Goal: Task Accomplishment & Management: Use online tool/utility

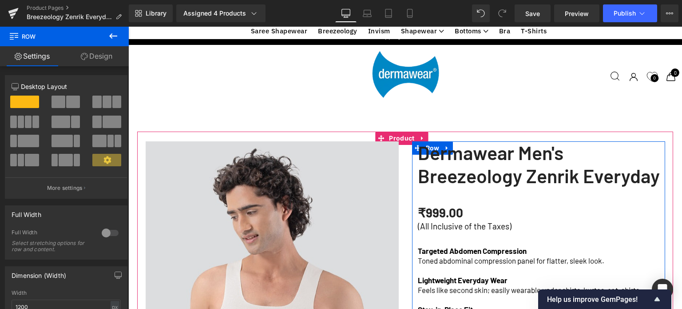
scroll to position [533, 0]
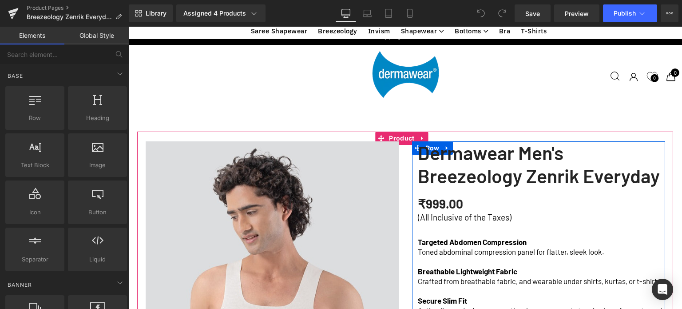
scroll to position [533, 0]
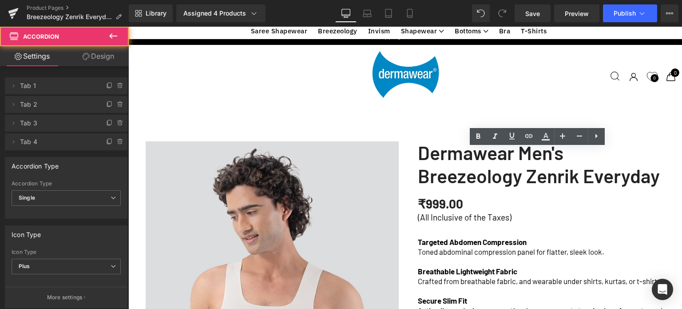
scroll to position [577, 0]
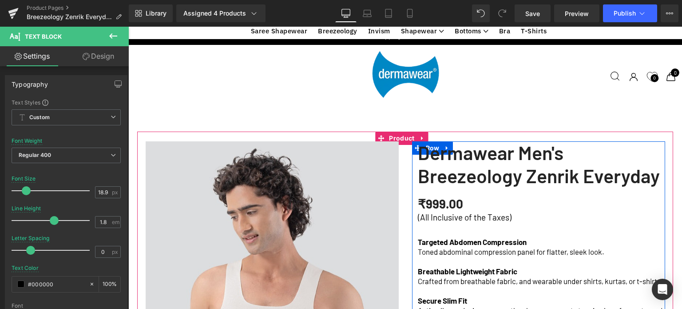
drag, startPoint x: 422, startPoint y: 141, endPoint x: 434, endPoint y: 140, distance: 12.0
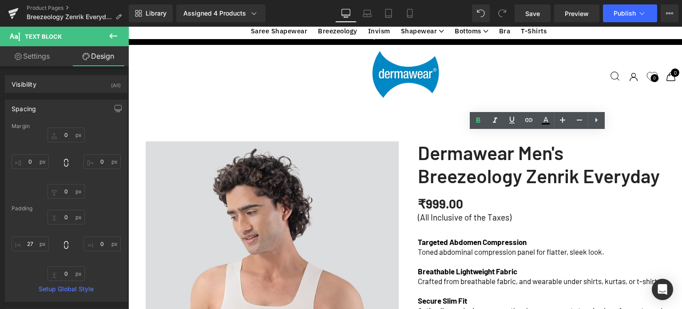
drag, startPoint x: 532, startPoint y: 14, endPoint x: 413, endPoint y: 0, distance: 120.2
click at [532, 14] on span "Save" at bounding box center [532, 13] width 15 height 9
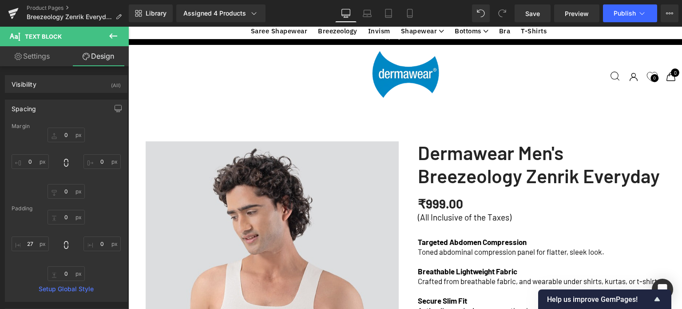
scroll to position [2812, 547]
click at [118, 39] on icon at bounding box center [113, 36] width 11 height 11
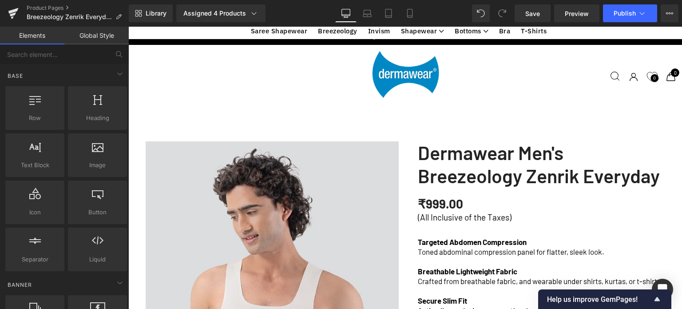
scroll to position [933, 0]
click at [409, 12] on icon at bounding box center [409, 13] width 9 height 9
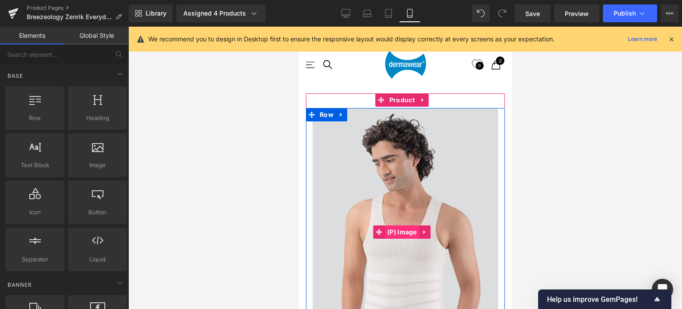
scroll to position [222, 0]
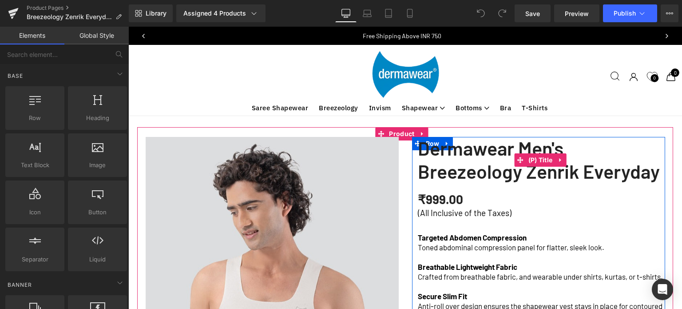
scroll to position [44, 0]
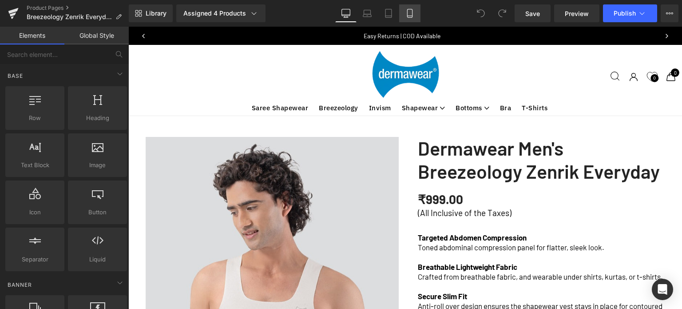
click at [407, 17] on icon at bounding box center [409, 13] width 9 height 9
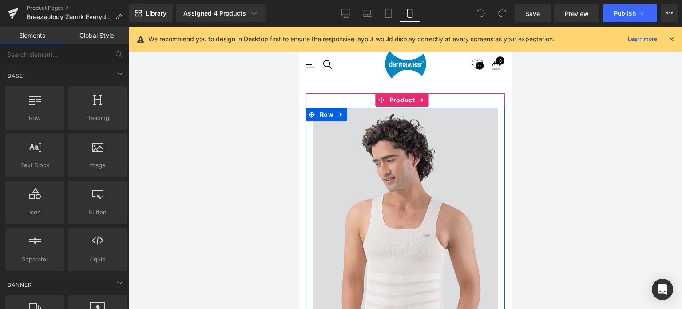
scroll to position [3912, 206]
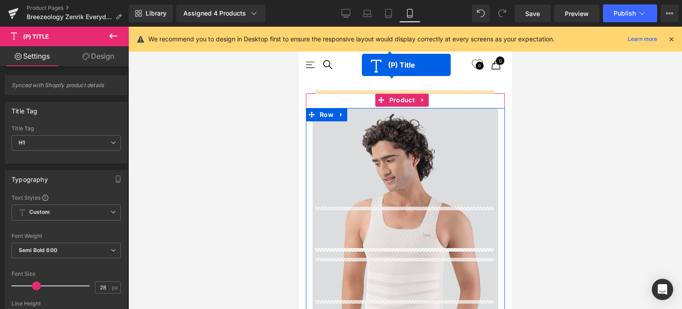
scroll to position [321, 0]
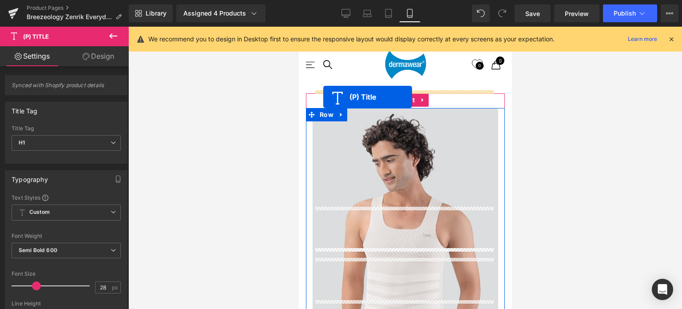
drag, startPoint x: 404, startPoint y: 197, endPoint x: 323, endPoint y: 97, distance: 128.8
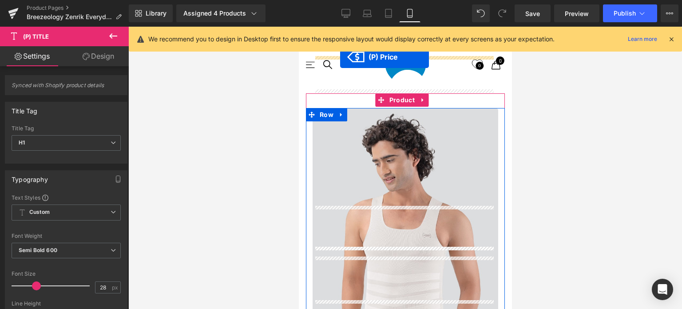
scroll to position [337, 0]
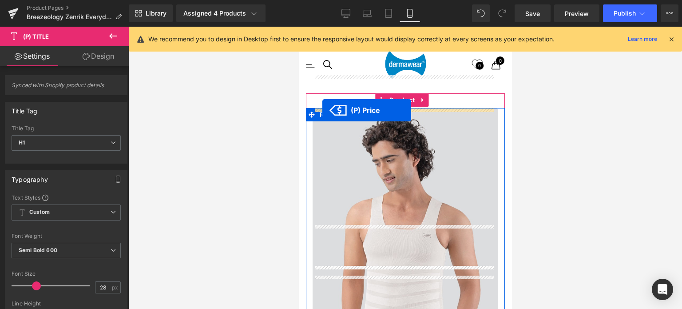
drag, startPoint x: 338, startPoint y: 173, endPoint x: 322, endPoint y: 110, distance: 65.2
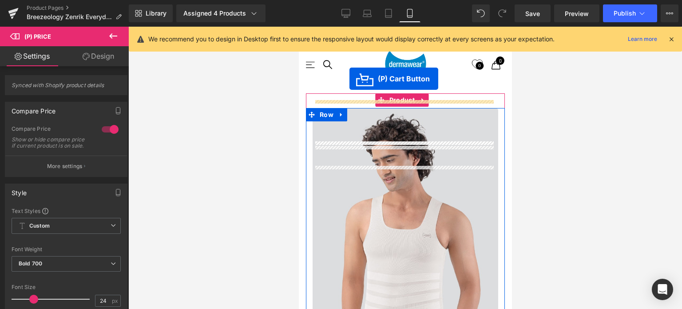
scroll to position [496, 0]
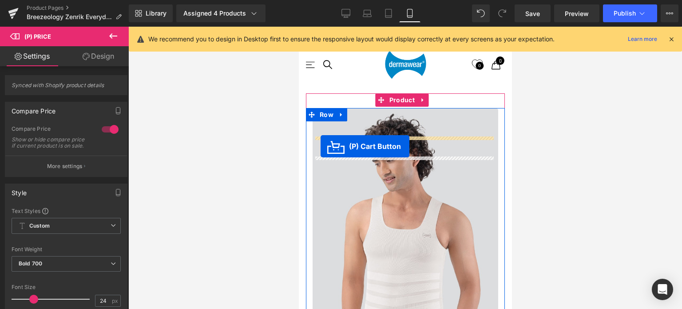
drag, startPoint x: 388, startPoint y: 177, endPoint x: 320, endPoint y: 147, distance: 73.9
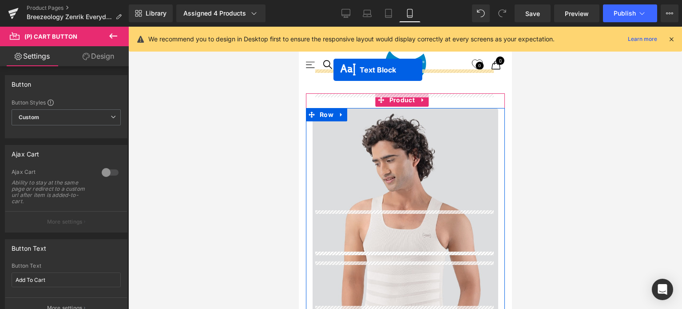
scroll to position [377, 0]
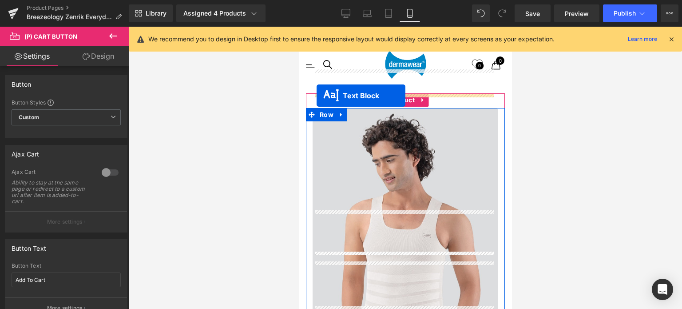
drag, startPoint x: 379, startPoint y: 200, endPoint x: 316, endPoint y: 95, distance: 121.7
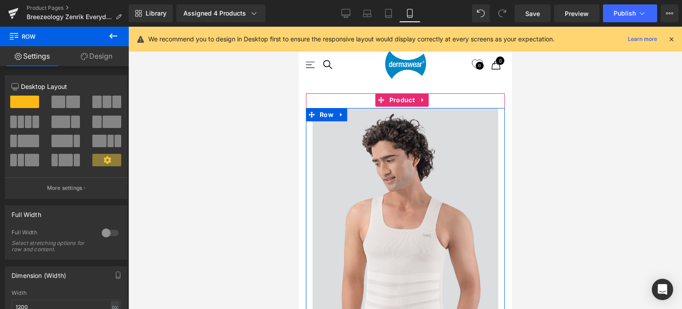
scroll to position [4, 4]
drag, startPoint x: 402, startPoint y: 135, endPoint x: 866, endPoint y: 191, distance: 466.9
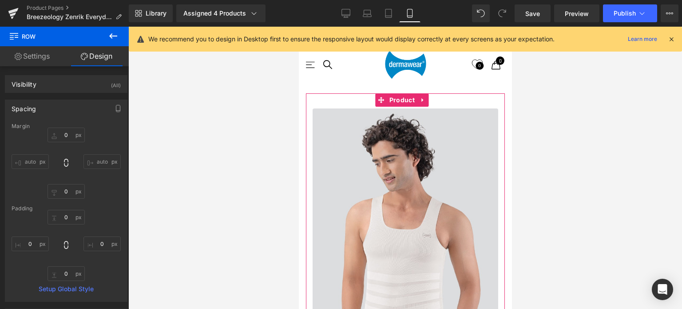
scroll to position [599, 0]
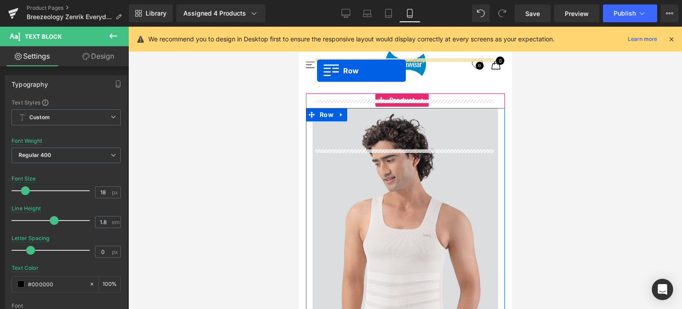
scroll to position [543, 0]
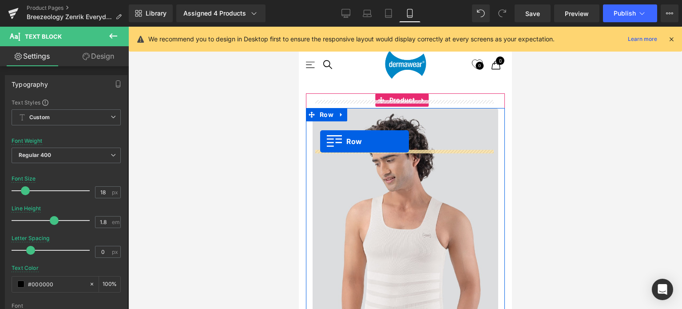
drag, startPoint x: 331, startPoint y: 136, endPoint x: 320, endPoint y: 141, distance: 12.1
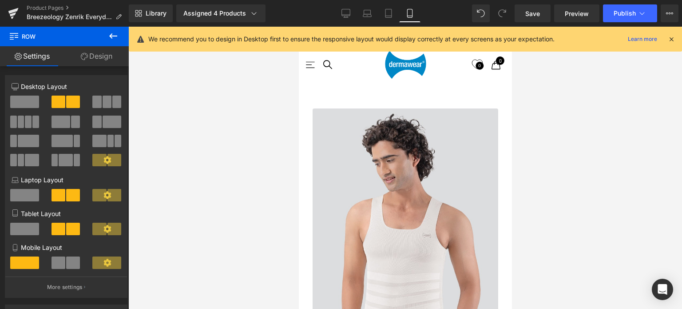
scroll to position [1107, 0]
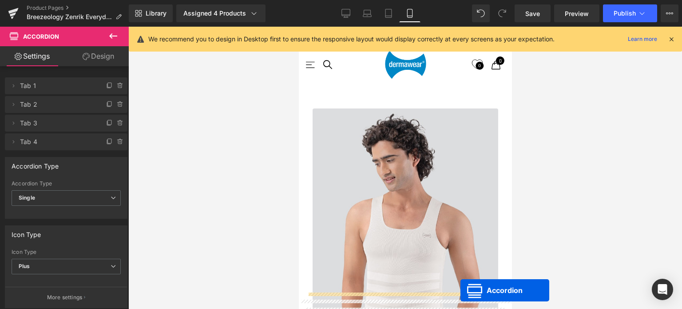
scroll to position [2465, 0]
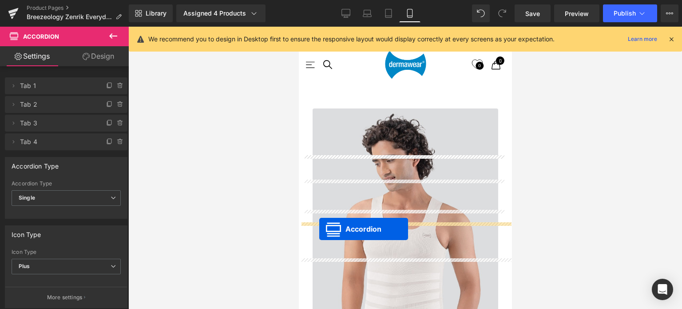
drag, startPoint x: 393, startPoint y: 110, endPoint x: 319, endPoint y: 229, distance: 139.8
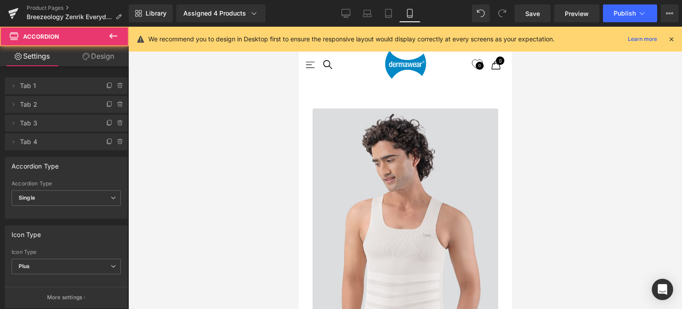
scroll to position [3846, 206]
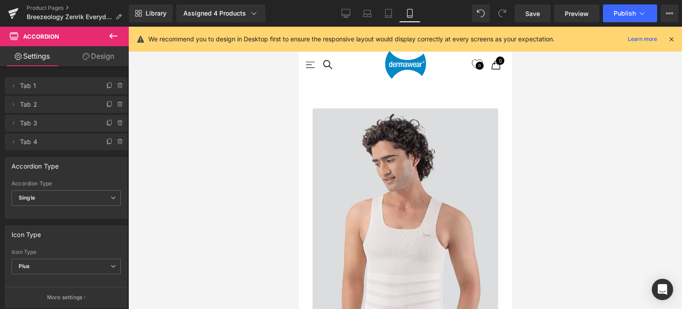
click at [561, 206] on div at bounding box center [405, 168] width 554 height 282
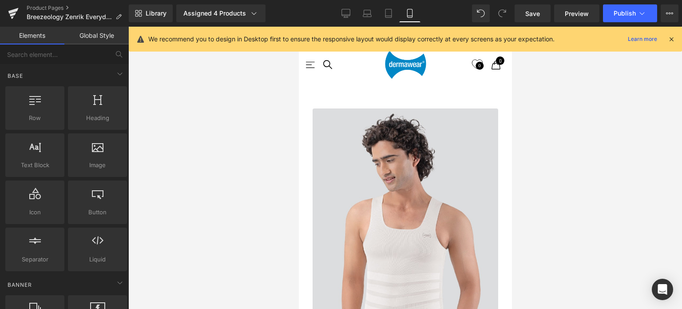
scroll to position [2798, 0]
click at [670, 40] on icon at bounding box center [671, 39] width 8 height 8
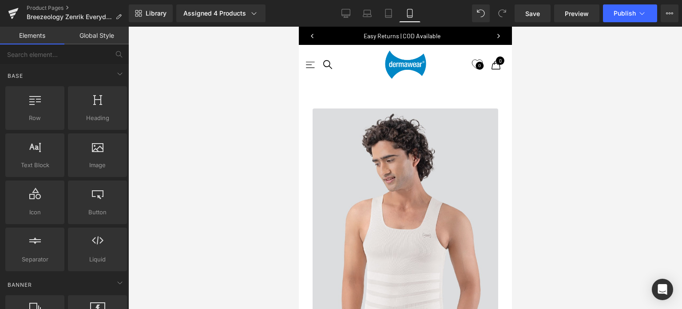
scroll to position [3242, 0]
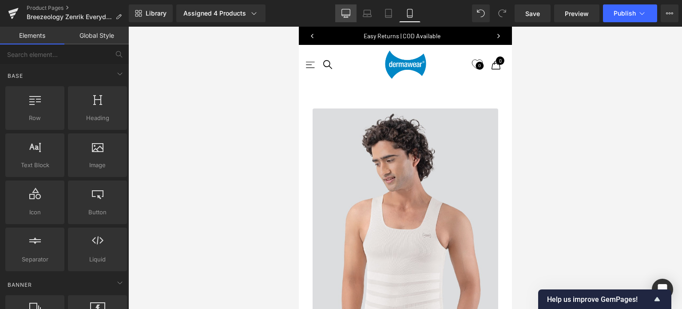
drag, startPoint x: 544, startPoint y: 10, endPoint x: 337, endPoint y: 6, distance: 207.0
click at [544, 10] on link "Save" at bounding box center [533, 13] width 36 height 18
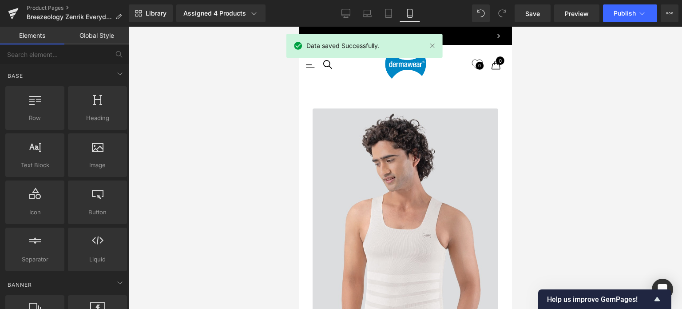
scroll to position [2531, 0]
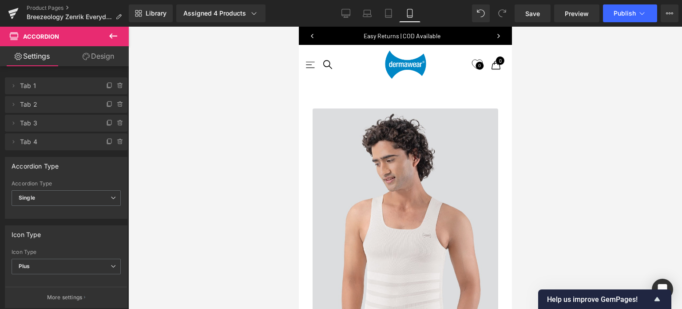
scroll to position [2620, 0]
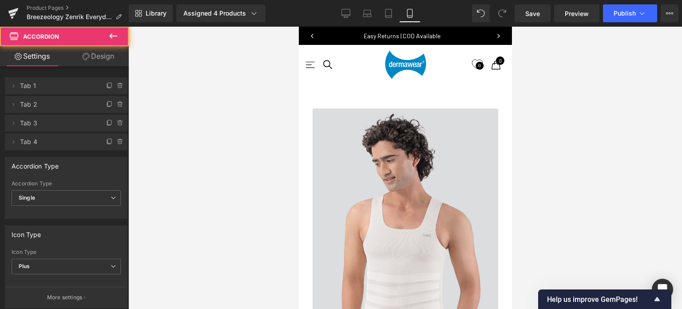
scroll to position [4, 4]
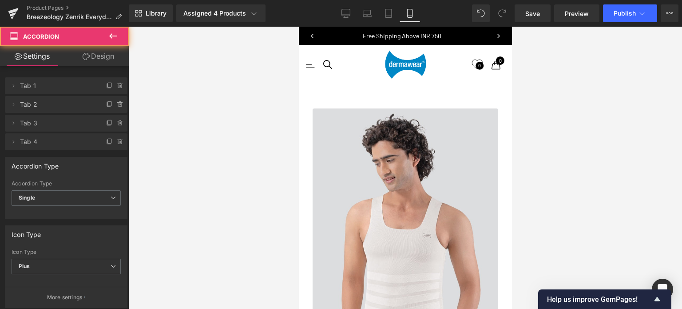
scroll to position [3917, 206]
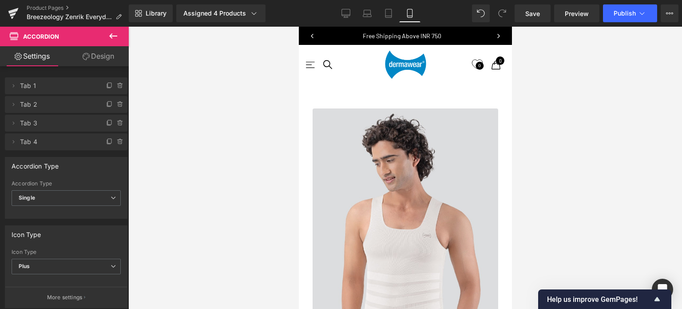
scroll to position [2576, 0]
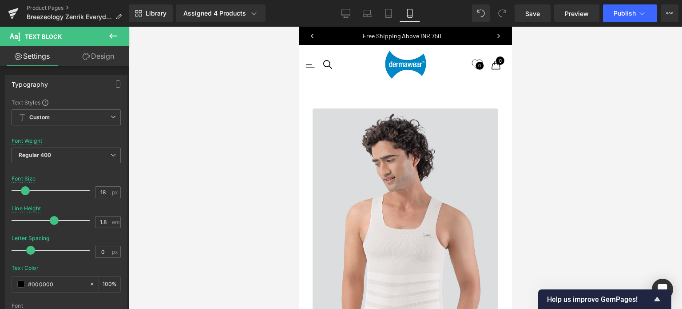
drag, startPoint x: 314, startPoint y: 102, endPoint x: 326, endPoint y: 100, distance: 11.2
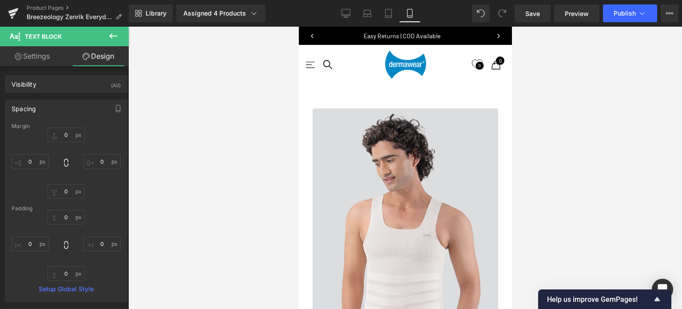
drag, startPoint x: 314, startPoint y: 102, endPoint x: 302, endPoint y: 103, distance: 11.6
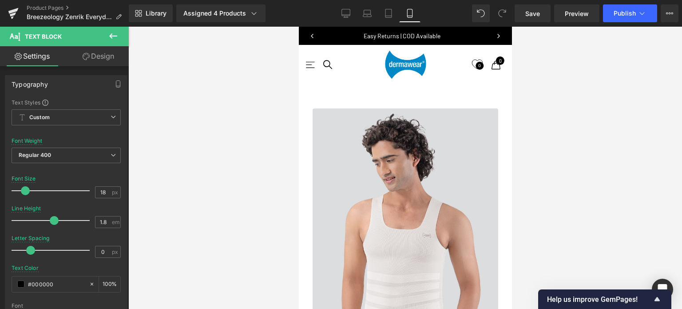
drag, startPoint x: 314, startPoint y: 131, endPoint x: 304, endPoint y: 131, distance: 10.2
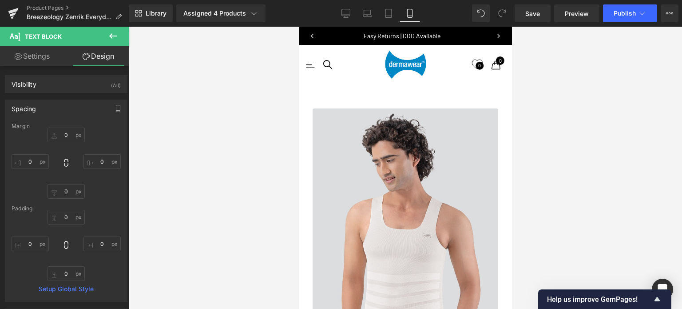
scroll to position [3375, 0]
click at [536, 12] on span "Save" at bounding box center [532, 13] width 15 height 9
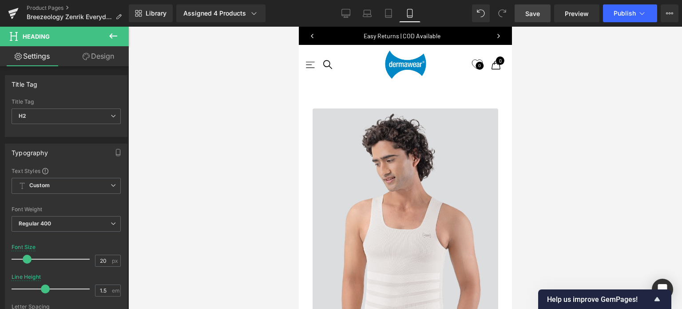
scroll to position [1332, 0]
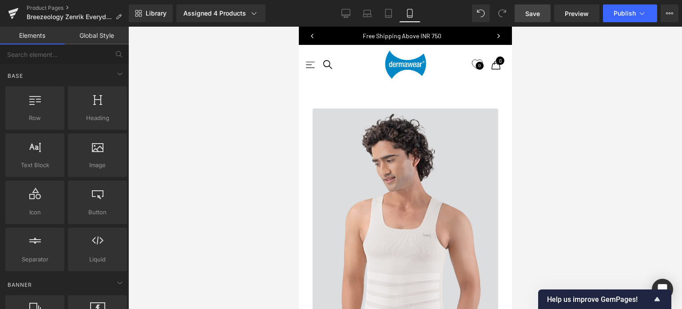
click at [535, 13] on span "Save" at bounding box center [532, 13] width 15 height 9
drag, startPoint x: 351, startPoint y: 132, endPoint x: 336, endPoint y: 131, distance: 15.1
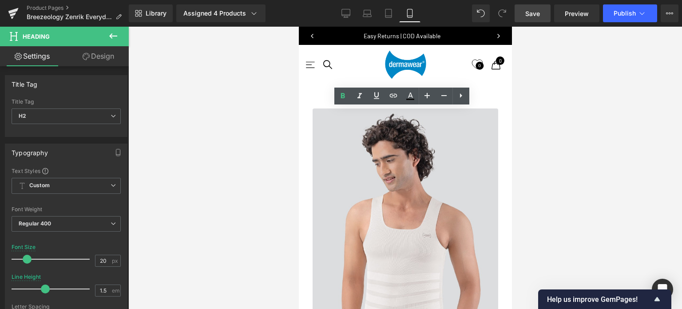
drag, startPoint x: 336, startPoint y: 131, endPoint x: 466, endPoint y: 129, distance: 130.6
click at [361, 100] on icon at bounding box center [359, 96] width 11 height 11
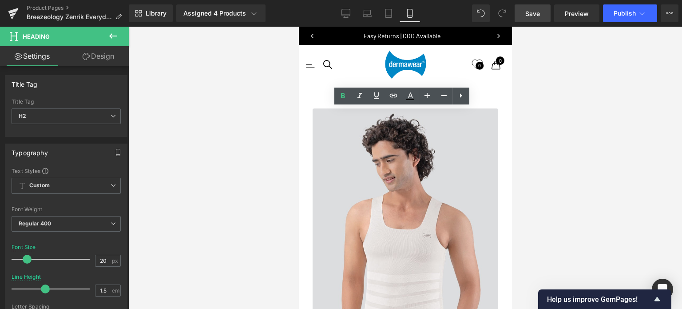
drag, startPoint x: 333, startPoint y: 130, endPoint x: 467, endPoint y: 132, distance: 134.1
click at [444, 97] on icon at bounding box center [444, 95] width 11 height 11
click at [430, 92] on icon at bounding box center [427, 95] width 11 height 11
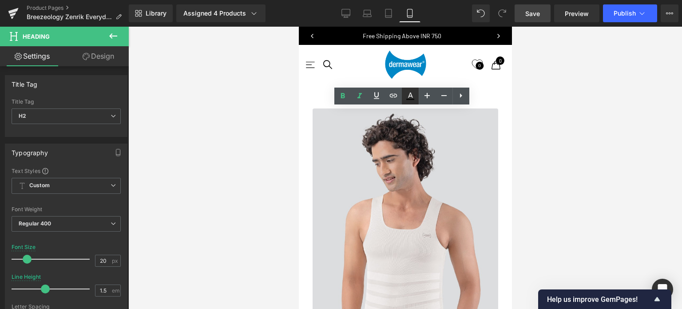
scroll to position [3859, 206]
